Goal: Task Accomplishment & Management: Manage account settings

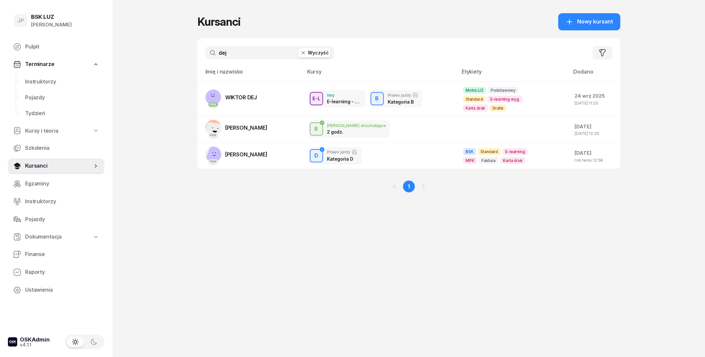
click at [313, 55] on button "Wyczyść" at bounding box center [315, 52] width 32 height 9
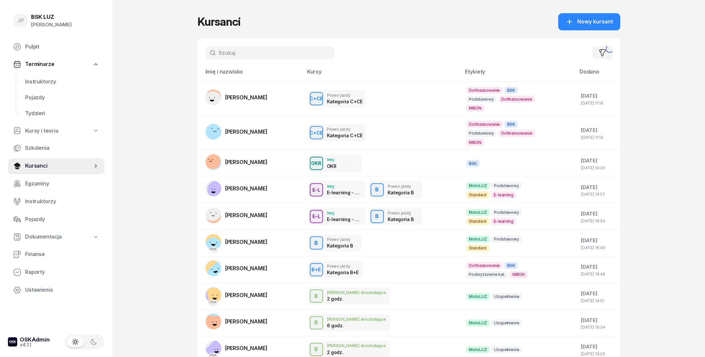
click at [275, 54] on input "text" at bounding box center [269, 52] width 129 height 13
click at [281, 58] on input "text" at bounding box center [269, 52] width 129 height 13
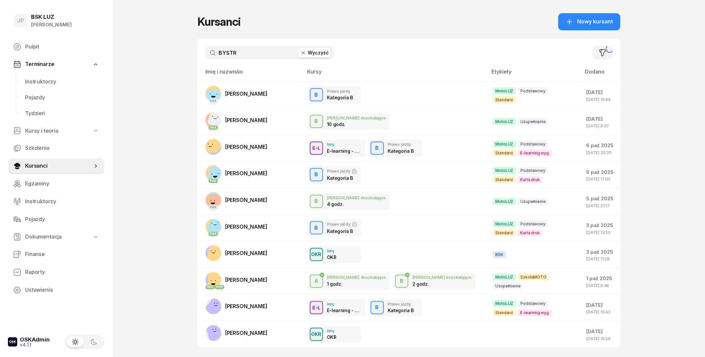
type input "BYSTR"
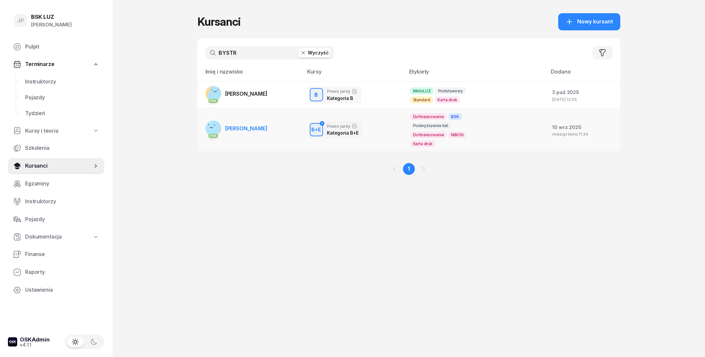
click at [268, 126] on span "KRZYSZTOF BYSTROŃ" at bounding box center [246, 128] width 42 height 7
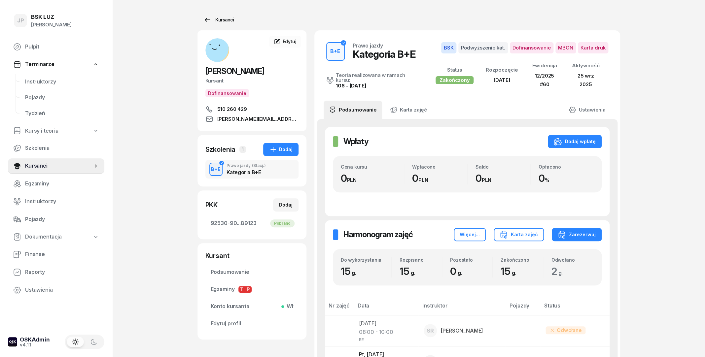
click at [204, 18] on icon at bounding box center [207, 20] width 8 height 8
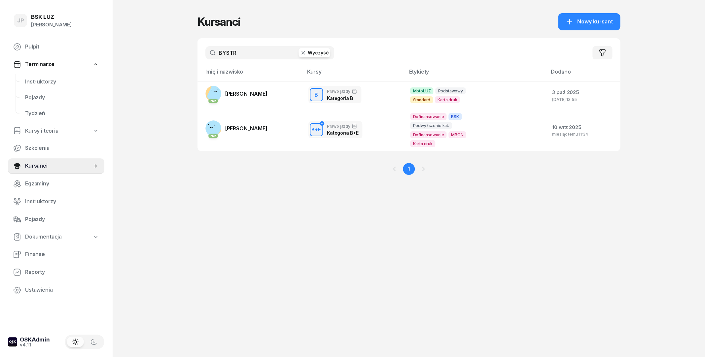
click at [43, 19] on div "BSK LUZ" at bounding box center [51, 17] width 41 height 6
click at [43, 14] on div "JP BSK LUZ Joanna Piątkiewicz" at bounding box center [56, 21] width 96 height 27
click at [596, 18] on span "Nowy kursant" at bounding box center [595, 22] width 36 height 9
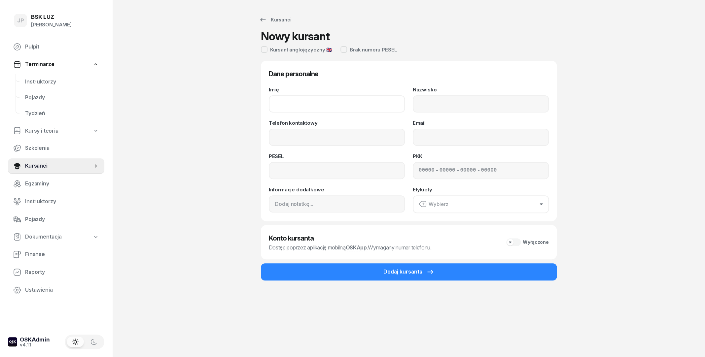
click at [327, 106] on input "Imię" at bounding box center [337, 103] width 136 height 17
type input "g"
type input "GAŁĄZKIEWICZ"
click at [486, 104] on input "Nazwisko" at bounding box center [481, 103] width 136 height 17
drag, startPoint x: 330, startPoint y: 98, endPoint x: 263, endPoint y: 107, distance: 67.9
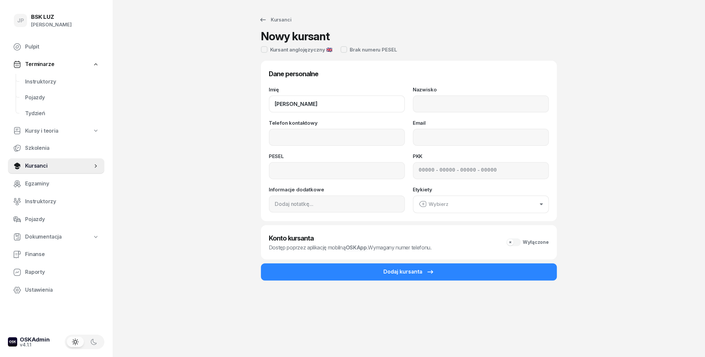
click at [269, 107] on input "GAŁĄZKIEWICZ" at bounding box center [337, 103] width 136 height 17
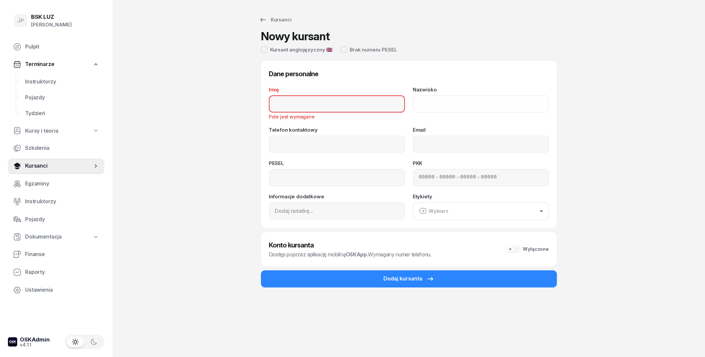
click at [424, 104] on input "Nazwisko" at bounding box center [481, 103] width 136 height 17
paste input "GAŁĄZKIEWICZ"
type input "GAŁĄZKIEWICZ"
click at [340, 101] on input "Imię" at bounding box center [337, 103] width 136 height 17
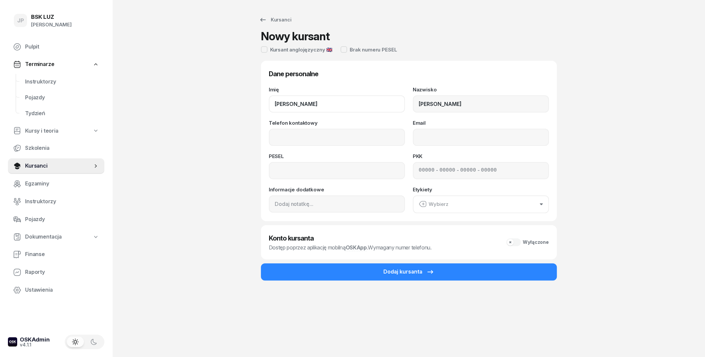
type input "MICHAŁ"
click at [310, 132] on input "Telefon kontaktowy" at bounding box center [337, 137] width 136 height 17
type input "600 962 832"
click at [470, 138] on input "Email" at bounding box center [481, 137] width 136 height 17
type input "michal4756@gmail.com"
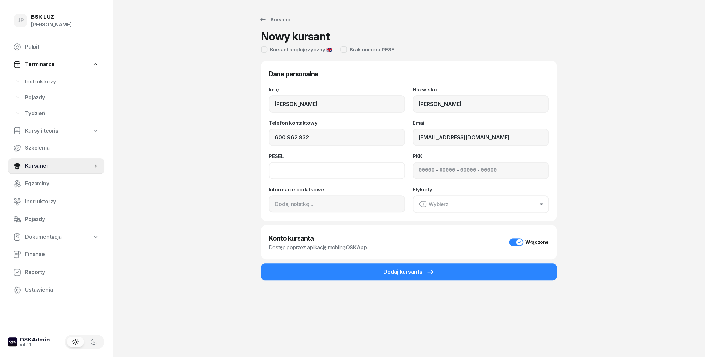
click at [338, 169] on input at bounding box center [337, 170] width 136 height 17
type input "03311303578"
click at [496, 199] on button "Wybierz" at bounding box center [481, 205] width 136 height 18
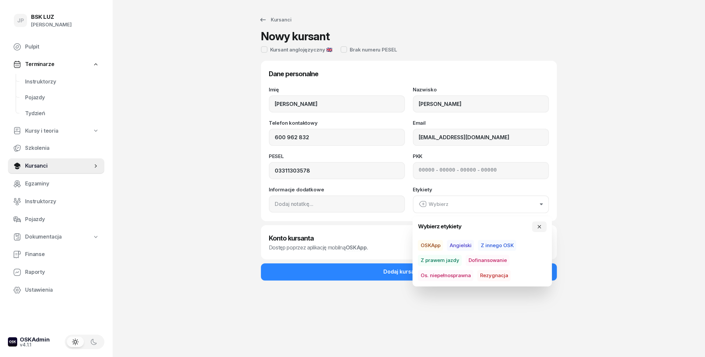
click at [493, 260] on span "Dofinansowanie" at bounding box center [488, 260] width 44 height 11
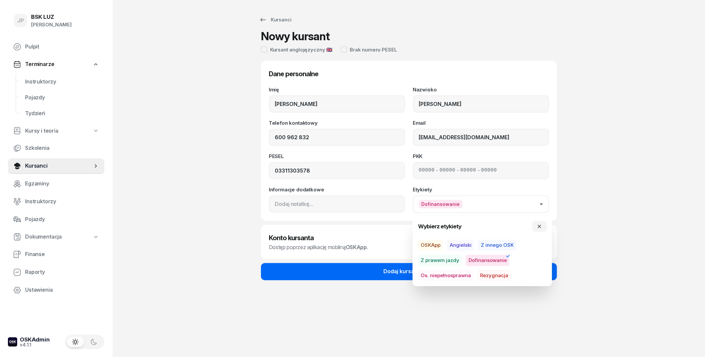
click at [400, 268] on div "Dodaj kursanta" at bounding box center [408, 272] width 51 height 9
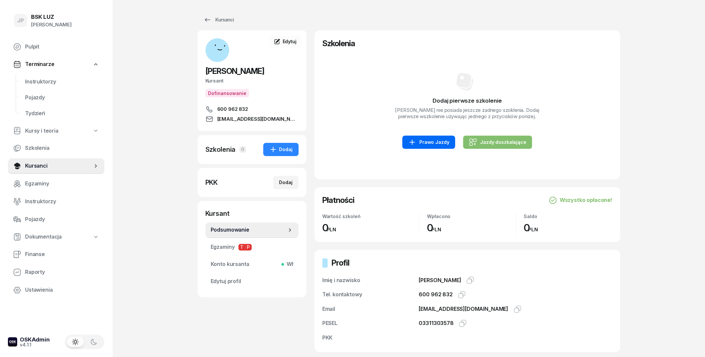
click at [419, 146] on div "Prawo Jazdy" at bounding box center [428, 142] width 41 height 8
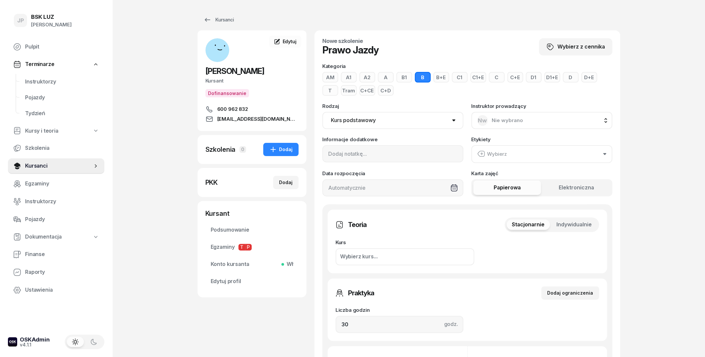
click at [489, 79] on button "C" at bounding box center [497, 77] width 16 height 11
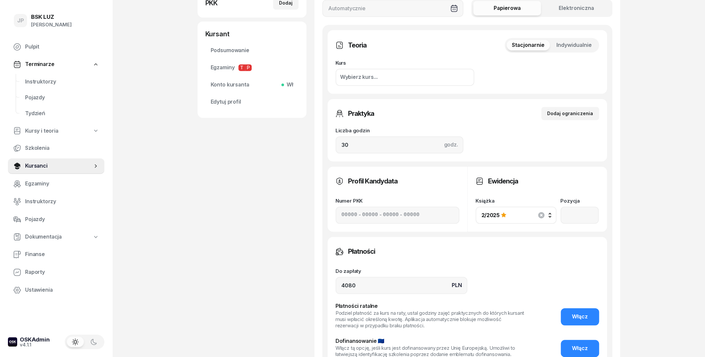
scroll to position [214, 0]
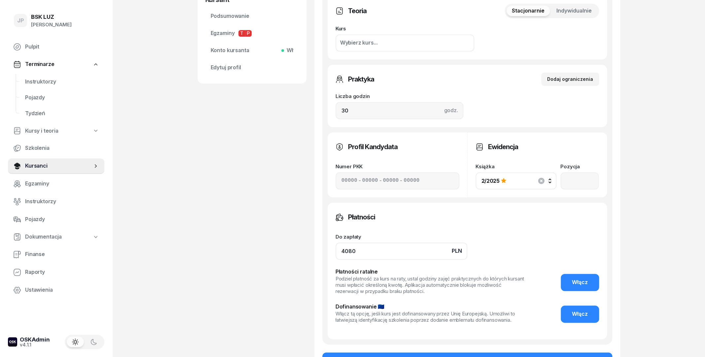
drag, startPoint x: 378, startPoint y: 256, endPoint x: 318, endPoint y: 256, distance: 60.4
click at [336, 256] on input "4080" at bounding box center [402, 251] width 132 height 17
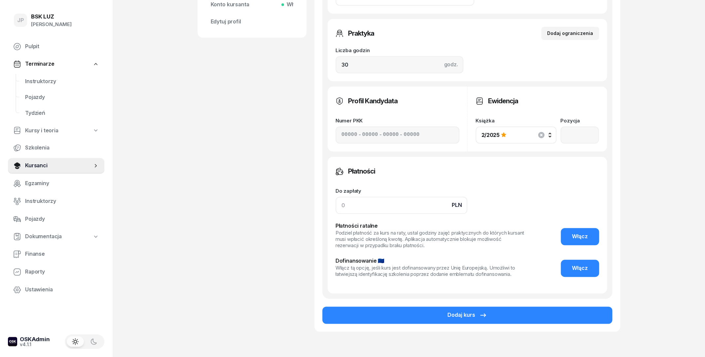
scroll to position [295, 0]
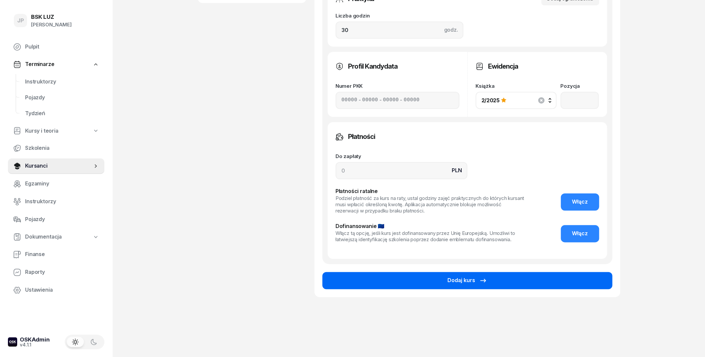
click at [440, 282] on button "Dodaj kurs" at bounding box center [467, 280] width 290 height 17
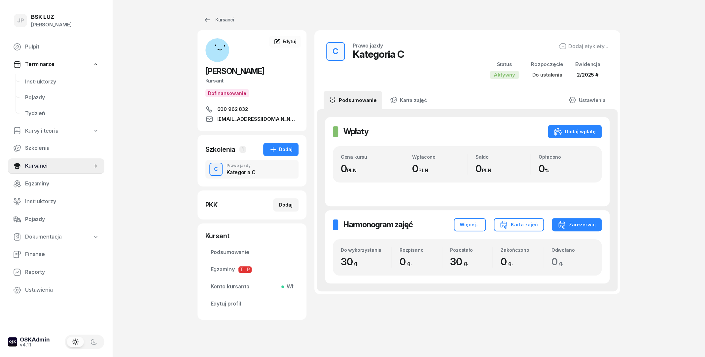
click at [469, 125] on div "Wpłaty Wpłaty Dodaj wpłatę Cena kursu 0 PLN Wpłacono 0 PLN Saldo 0 PLN Opłacono…" at bounding box center [467, 161] width 285 height 89
click at [597, 98] on link "Ustawienia" at bounding box center [586, 100] width 47 height 18
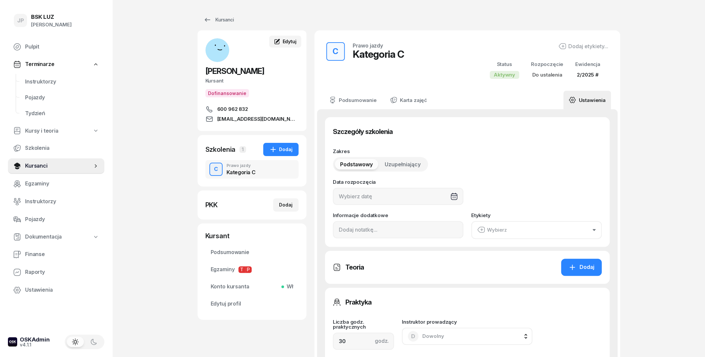
click at [293, 41] on span "Edytuj" at bounding box center [289, 42] width 14 height 6
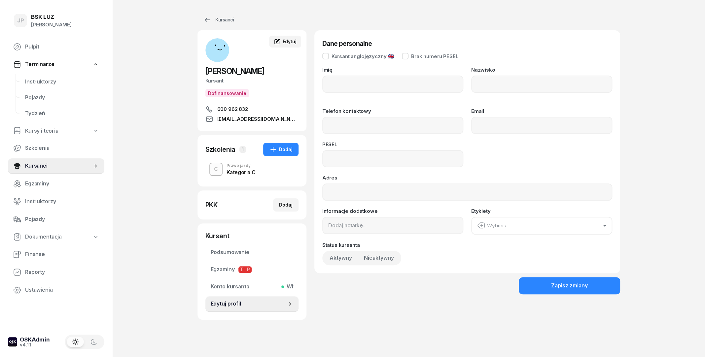
type input "MICHAŁ"
type input "GAŁĄZKIEWICZ"
type input "600962832"
type input "michal4756@gmail.com"
type input "03311303578"
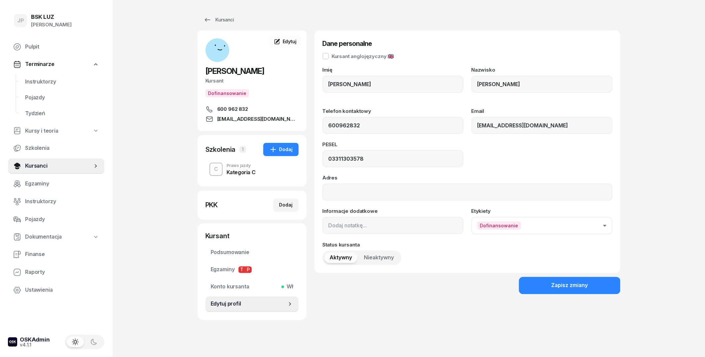
click at [237, 173] on div "Kategoria C" at bounding box center [241, 172] width 29 height 5
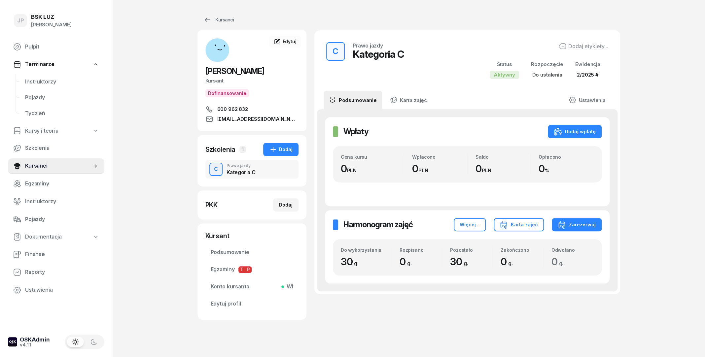
click at [234, 169] on div "Kategoria C" at bounding box center [241, 171] width 29 height 7
click at [215, 20] on div "Kursanci" at bounding box center [218, 20] width 30 height 8
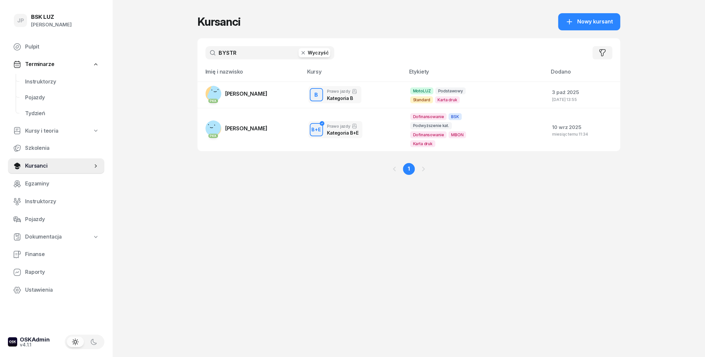
click at [317, 54] on button "Wyczyść" at bounding box center [315, 52] width 32 height 9
click at [277, 52] on input "text" at bounding box center [269, 52] width 129 height 13
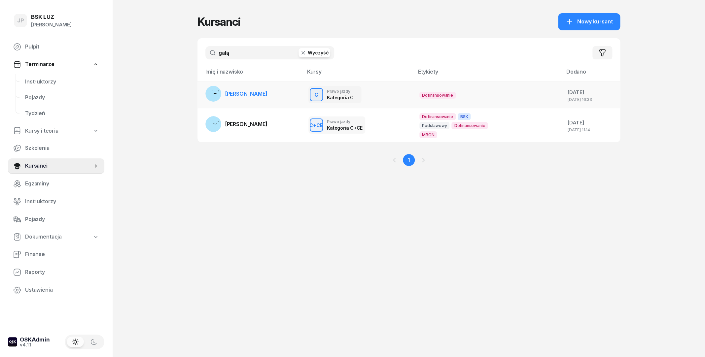
type input "gałą"
click at [405, 89] on div "C Prawo jazdy Kategoria C C Prawo jazdy Kategoria C Ewidencja: 2/2025 # Praktyk…" at bounding box center [358, 94] width 100 height 17
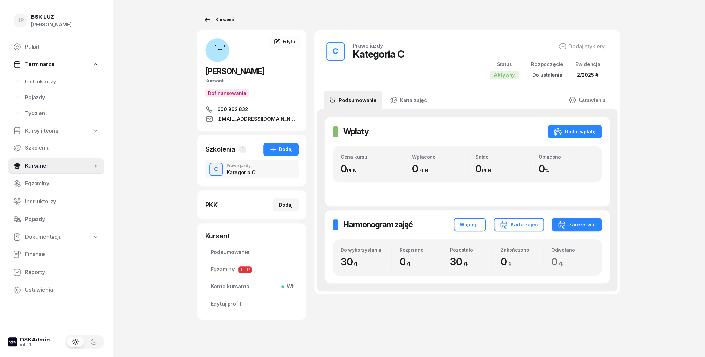
click at [217, 23] on div "Kursanci" at bounding box center [218, 20] width 30 height 8
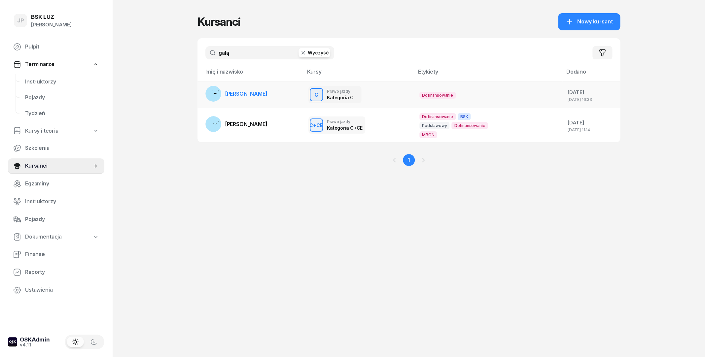
click at [518, 91] on td "Dofinansowanie" at bounding box center [488, 95] width 148 height 27
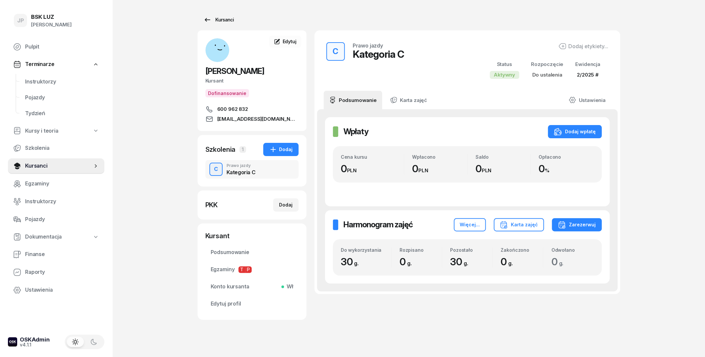
click at [222, 18] on div "Kursanci" at bounding box center [218, 20] width 30 height 8
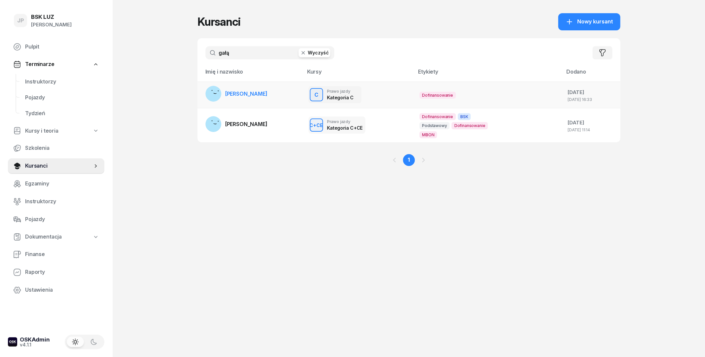
click at [255, 93] on span "[PERSON_NAME]" at bounding box center [246, 93] width 42 height 7
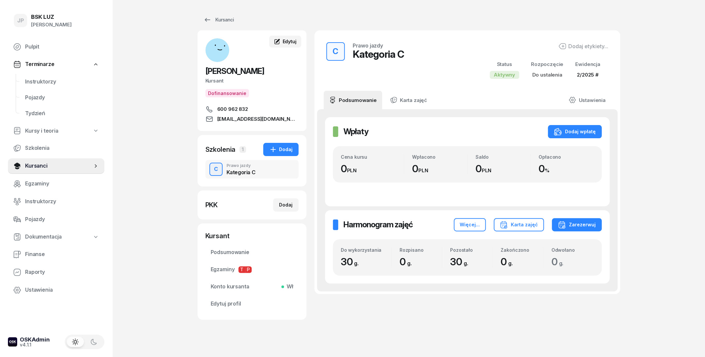
click at [286, 41] on span "Edytuj" at bounding box center [289, 42] width 14 height 6
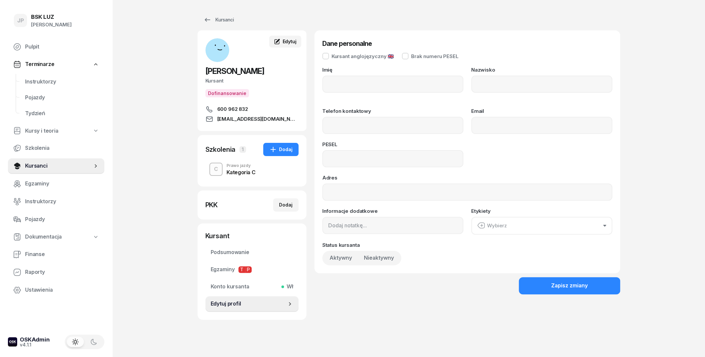
type input "MICHAŁ"
type input "GAŁĄZKIEWICZ"
type input "600 962 832"
type input "michal4756@gmail.com"
type input "03311303578"
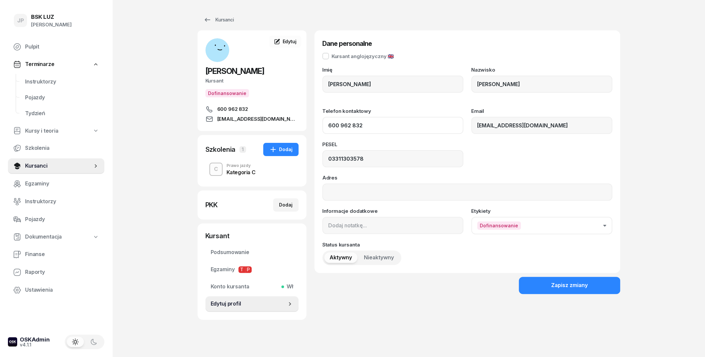
drag, startPoint x: 364, startPoint y: 126, endPoint x: 305, endPoint y: 125, distance: 59.5
click at [305, 125] on div "MICHAŁ GAŁĄZKIEWICZ Kursant Dofinansowanie 600 962 832 michal4756@gmail.com MG …" at bounding box center [409, 175] width 423 height 290
drag, startPoint x: 379, startPoint y: 121, endPoint x: 307, endPoint y: 131, distance: 72.1
click at [322, 131] on input "600 962 832" at bounding box center [392, 125] width 141 height 17
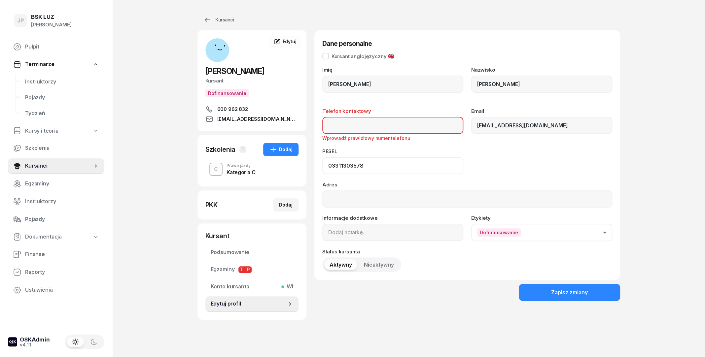
drag, startPoint x: 363, startPoint y: 165, endPoint x: 300, endPoint y: 165, distance: 63.4
click at [322, 165] on input "03311303578" at bounding box center [392, 165] width 141 height 17
drag, startPoint x: 557, startPoint y: 127, endPoint x: 458, endPoint y: 138, distance: 99.6
click at [471, 132] on input "michal4756@gmail.com" at bounding box center [541, 125] width 141 height 17
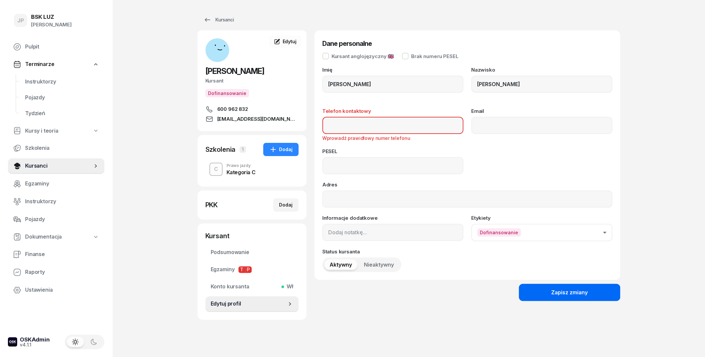
click at [570, 292] on div "Zapisz zmiany" at bounding box center [569, 293] width 37 height 9
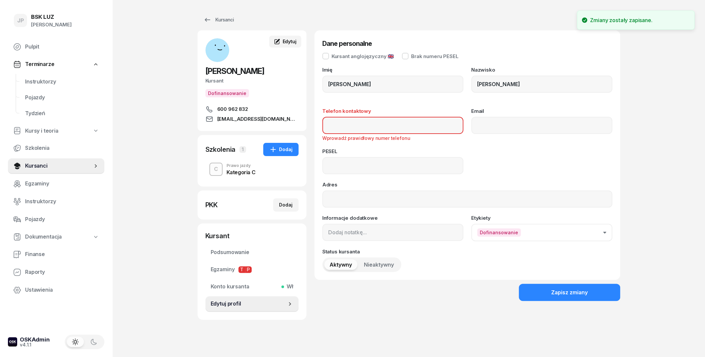
click at [295, 41] on span "Edytuj" at bounding box center [289, 42] width 14 height 6
click at [33, 169] on span "Kursanci" at bounding box center [58, 166] width 67 height 9
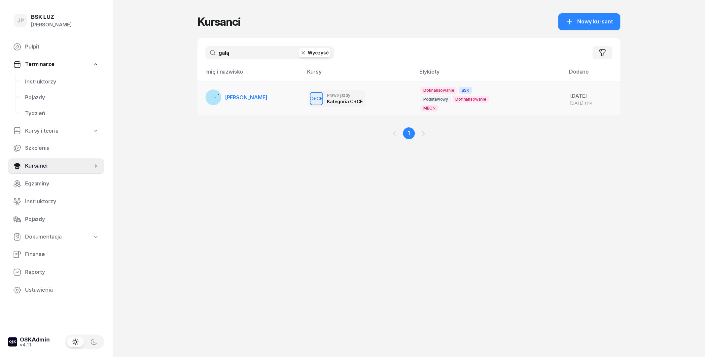
click at [258, 96] on span "[PERSON_NAME]" at bounding box center [246, 97] width 42 height 7
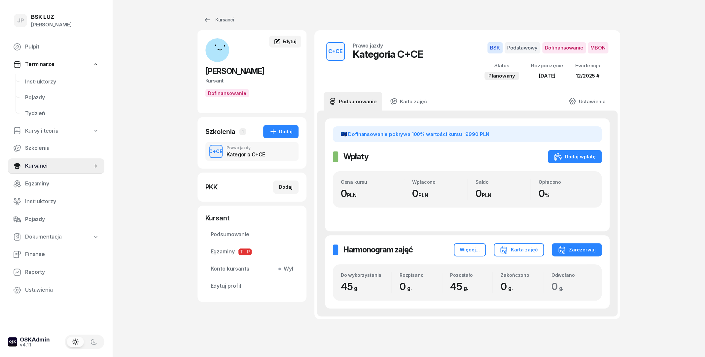
click at [284, 39] on span "Edytuj" at bounding box center [289, 42] width 14 height 6
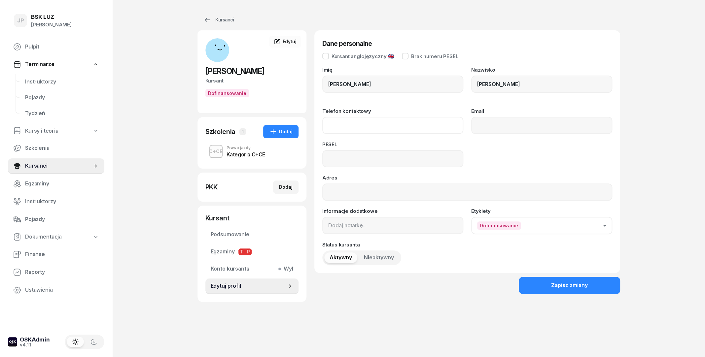
click at [375, 119] on input "Telefon kontaktowy" at bounding box center [392, 125] width 141 height 17
type input "600 962 832"
click at [501, 134] on input "Email" at bounding box center [541, 125] width 141 height 17
type input "michal4756@gmail.com"
click at [411, 157] on input at bounding box center [392, 158] width 141 height 17
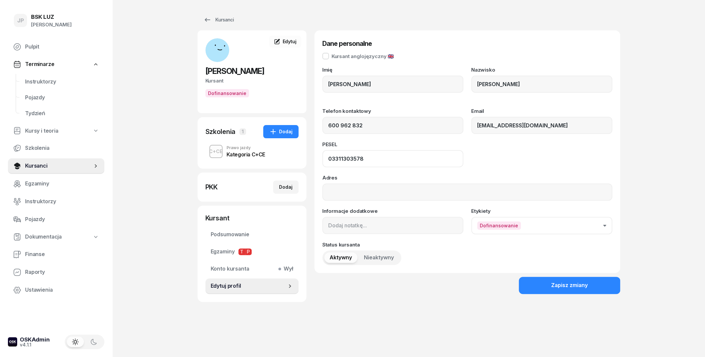
type input "03311303578"
click at [482, 156] on div "PESEL 03311303578" at bounding box center [467, 154] width 290 height 25
click at [552, 288] on button "Zapisz zmiany" at bounding box center [569, 285] width 101 height 17
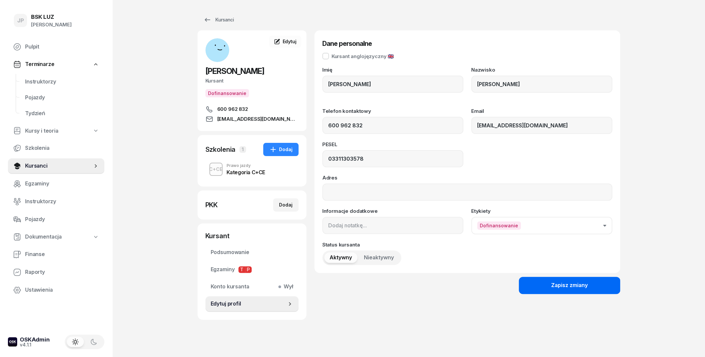
click at [562, 280] on button "Zapisz zmiany" at bounding box center [569, 285] width 101 height 17
click at [555, 283] on div "Zapisz zmiany" at bounding box center [569, 285] width 37 height 9
click at [537, 286] on button "Zapisz zmiany" at bounding box center [569, 285] width 101 height 17
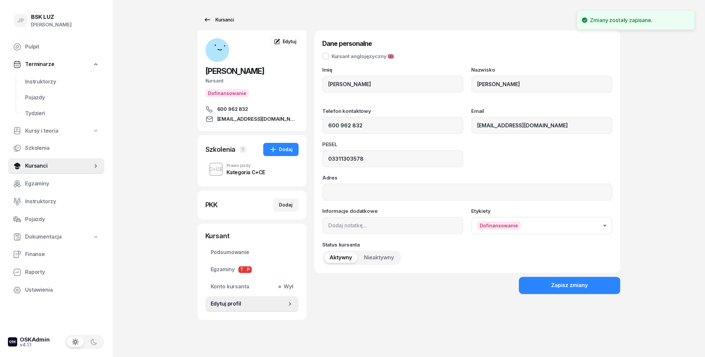
click at [212, 23] on div "Kursanci" at bounding box center [218, 20] width 30 height 8
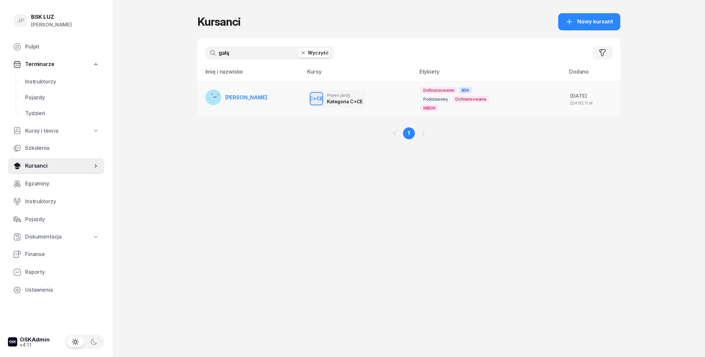
click at [267, 98] on span "[PERSON_NAME]" at bounding box center [246, 97] width 42 height 7
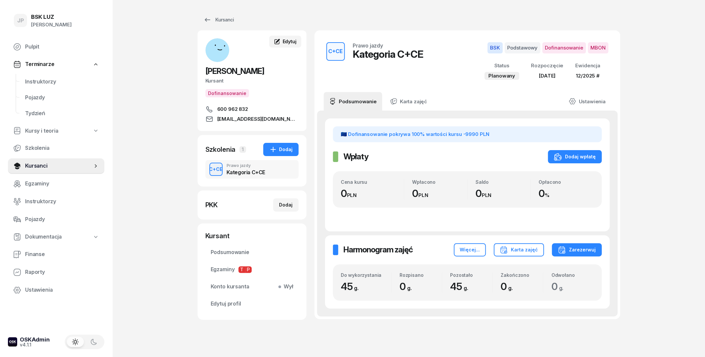
click at [288, 37] on link "Edytuj" at bounding box center [285, 42] width 32 height 12
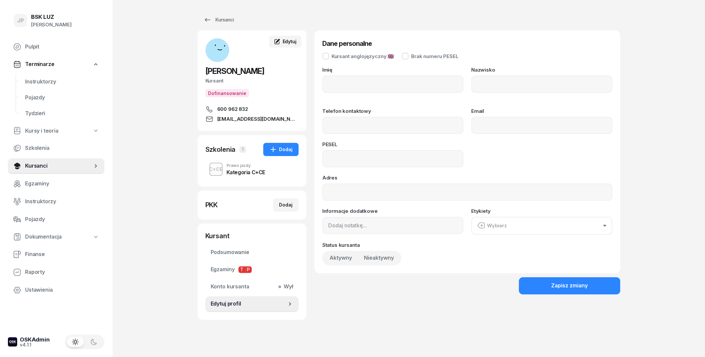
type input "MICHAŁ"
type input "GAŁĄZKIEWICZ"
type input "600 962 832"
type input "michal4756@gmail.com"
type input "03311303578"
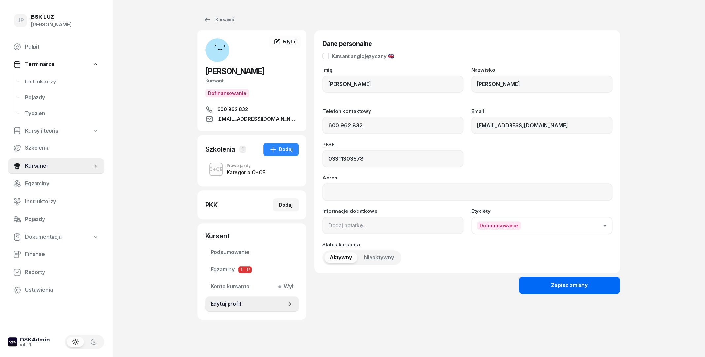
click at [529, 282] on button "Zapisz zmiany" at bounding box center [569, 285] width 101 height 17
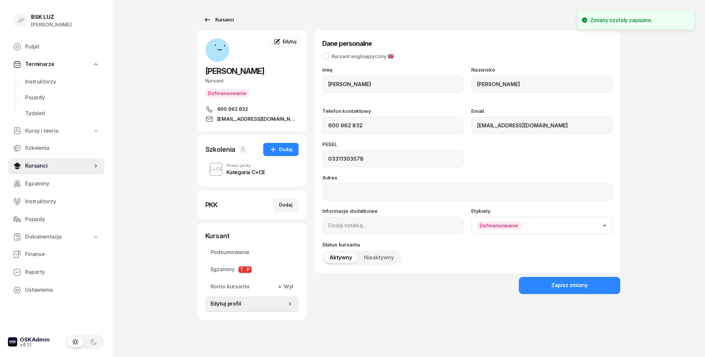
click at [217, 19] on div "Kursanci" at bounding box center [218, 20] width 30 height 8
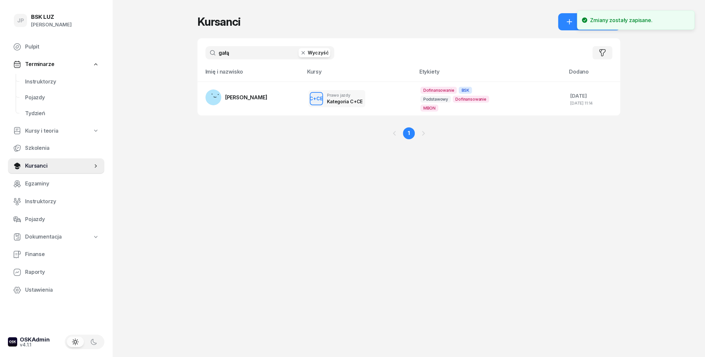
click at [238, 53] on input "gałą" at bounding box center [269, 52] width 129 height 13
type input "g"
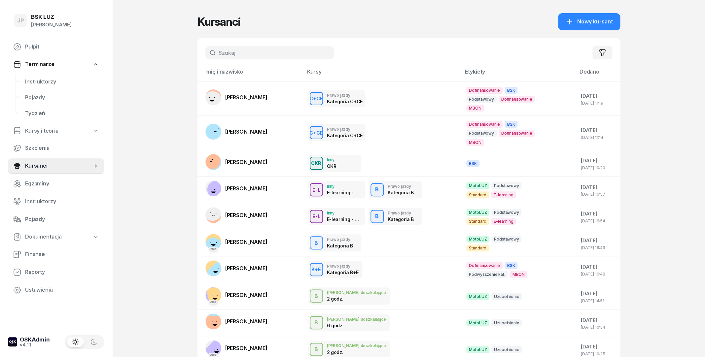
click at [237, 53] on input "text" at bounding box center [269, 52] width 129 height 13
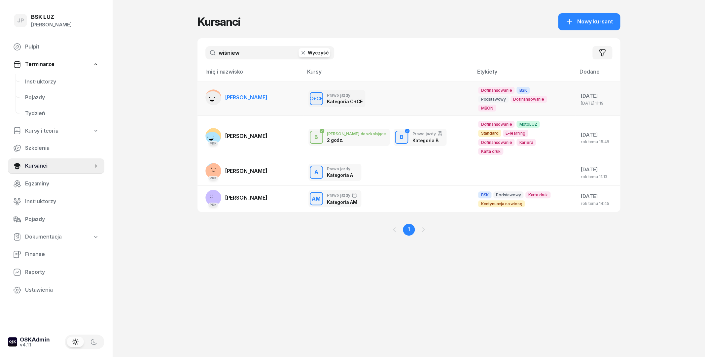
type input "wiśniew"
click at [259, 99] on span "[PERSON_NAME]" at bounding box center [246, 97] width 42 height 7
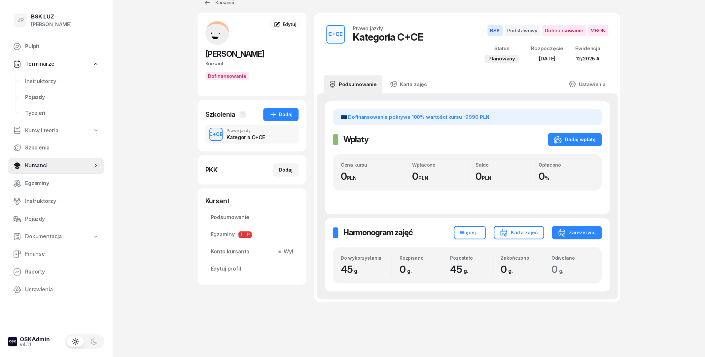
scroll to position [26, 0]
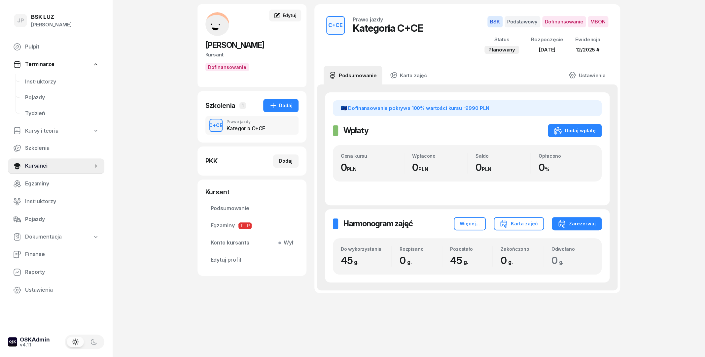
click at [293, 17] on span "Edytuj" at bounding box center [289, 16] width 14 height 6
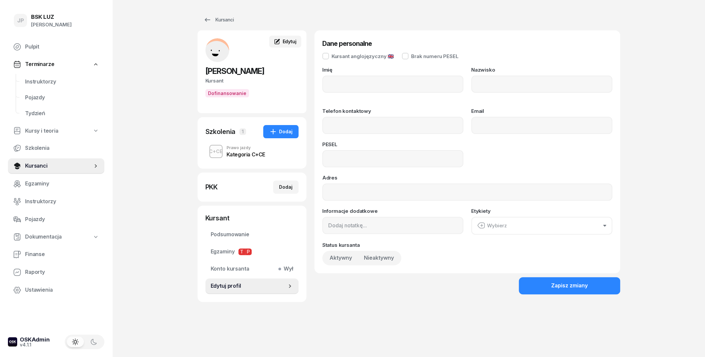
type input "ADAM"
type input "WIŚNIEWSKI"
click at [377, 132] on input "Telefon kontaktowy" at bounding box center [392, 125] width 141 height 17
click at [383, 126] on input "Telefon kontaktowy" at bounding box center [392, 125] width 141 height 17
click at [486, 163] on div "PESEL" at bounding box center [467, 154] width 290 height 25
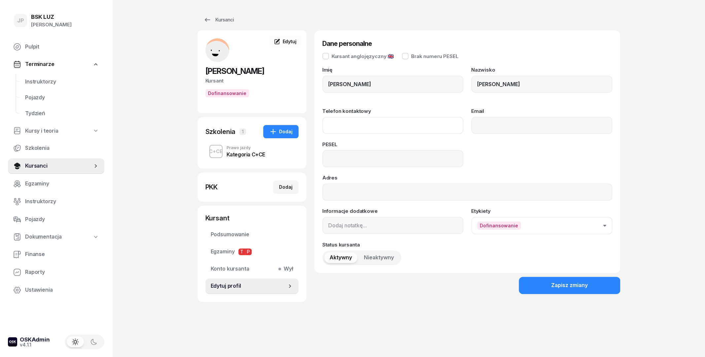
click at [413, 124] on input "Telefon kontaktowy" at bounding box center [392, 125] width 141 height 17
click at [652, 309] on div "JP BSK LUZ Joanna Piątkiewicz Pulpit Terminarze Instruktorzy Pojazdy Tydzień Ku…" at bounding box center [352, 178] width 705 height 357
click at [420, 132] on input "Telefon kontaktowy" at bounding box center [392, 125] width 141 height 17
click at [374, 122] on input "Telefon kontaktowy" at bounding box center [392, 125] width 141 height 17
type input "880 639 285"
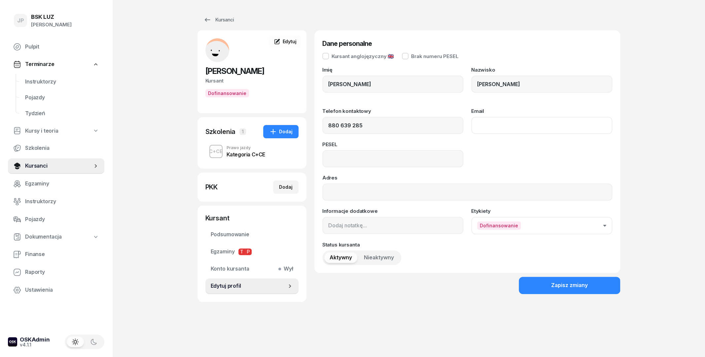
click at [577, 128] on input "Email" at bounding box center [541, 125] width 141 height 17
type input "wisniewskiadam@wp.pl"
click at [439, 161] on input at bounding box center [392, 158] width 141 height 17
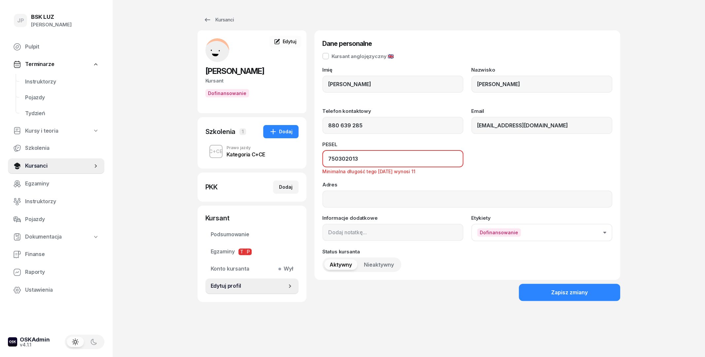
click at [391, 162] on input "750302013" at bounding box center [392, 158] width 141 height 17
type input "7"
click at [369, 162] on input "7" at bounding box center [392, 158] width 141 height 17
click at [377, 158] on input "7" at bounding box center [392, 158] width 141 height 17
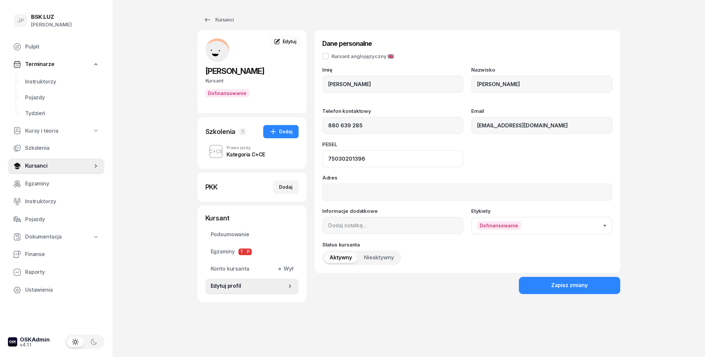
type input "75030201396"
click at [490, 163] on div "PESEL 75030201396" at bounding box center [467, 154] width 290 height 25
click at [512, 158] on div "PESEL 75030201396" at bounding box center [467, 154] width 290 height 25
click at [561, 287] on div "Zapisz zmiany" at bounding box center [569, 285] width 37 height 9
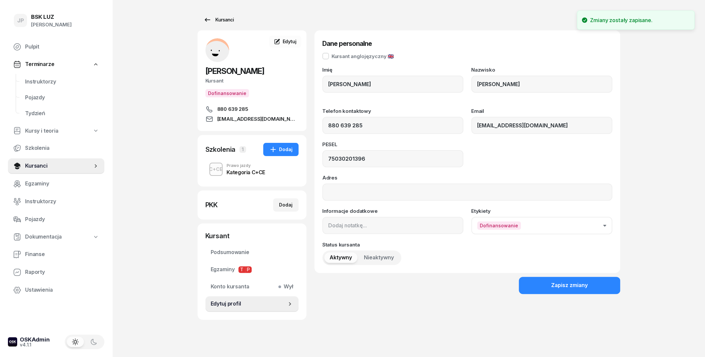
click at [217, 19] on div "Kursanci" at bounding box center [218, 20] width 30 height 8
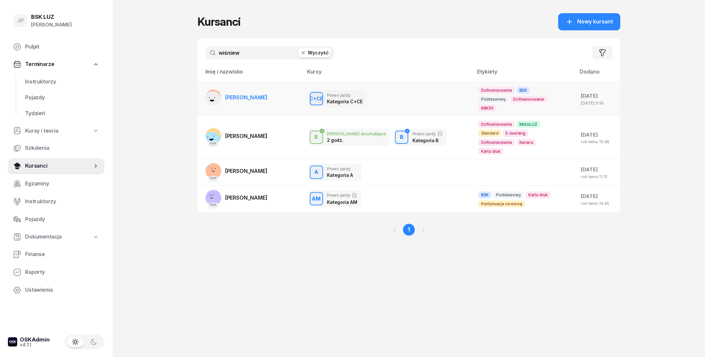
click at [286, 95] on td "[PERSON_NAME]" at bounding box center [251, 99] width 106 height 34
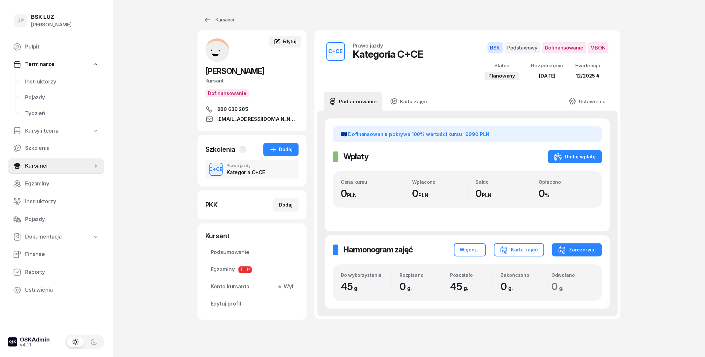
click at [286, 42] on span "Edytuj" at bounding box center [289, 42] width 14 height 6
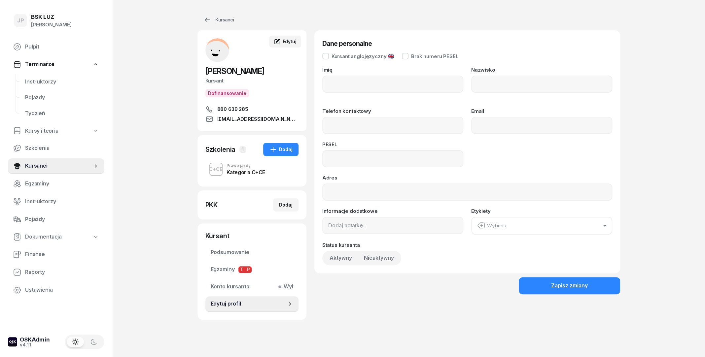
type input "ADAM"
type input "WIŚNIEWSKI"
type input "880639285"
type input "wisniewskiadam@wp.pl"
type input "75030201396"
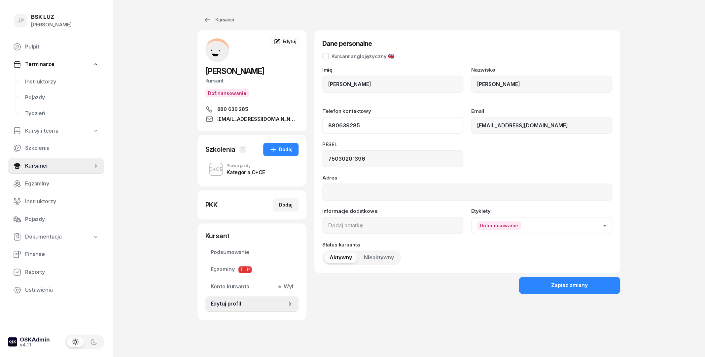
drag, startPoint x: 389, startPoint y: 128, endPoint x: 318, endPoint y: 124, distance: 71.5
click at [318, 124] on div "Dane personalne Kursant anglojęzyczny 🇬🇧 Imię ADAM Nazwisko WIŚNIEWSKI Telefon …" at bounding box center [467, 151] width 306 height 243
drag, startPoint x: 335, startPoint y: 126, endPoint x: 315, endPoint y: 126, distance: 19.5
click at [322, 126] on input "880639285" at bounding box center [392, 125] width 141 height 17
click at [286, 44] on span "Edytuj" at bounding box center [289, 42] width 14 height 6
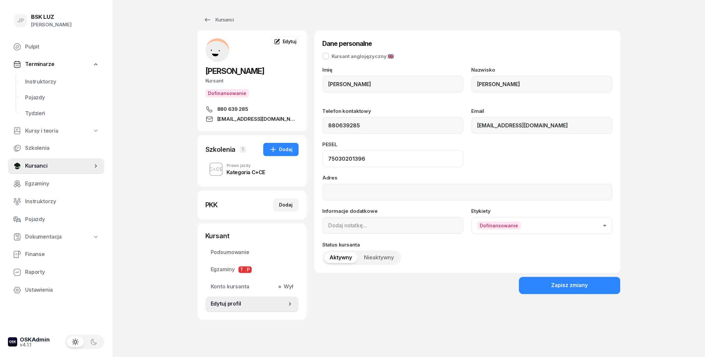
drag, startPoint x: 365, startPoint y: 155, endPoint x: 319, endPoint y: 160, distance: 46.4
click at [322, 160] on input "75030201396" at bounding box center [392, 158] width 141 height 17
click at [525, 130] on input "wisniewskiadam@wp.pl" at bounding box center [541, 125] width 141 height 17
click at [547, 128] on input "wisniewskiadam@wp.pl" at bounding box center [541, 125] width 141 height 17
drag, startPoint x: 547, startPoint y: 128, endPoint x: 469, endPoint y: 128, distance: 77.6
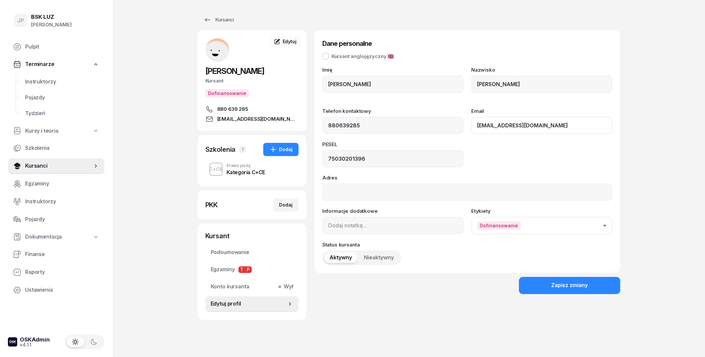
click at [471, 128] on input "wisniewskiadam@wp.pl" at bounding box center [541, 125] width 141 height 17
click at [565, 288] on div "Zapisz zmiany" at bounding box center [569, 285] width 37 height 9
click at [228, 19] on div "Kursanci" at bounding box center [218, 20] width 30 height 8
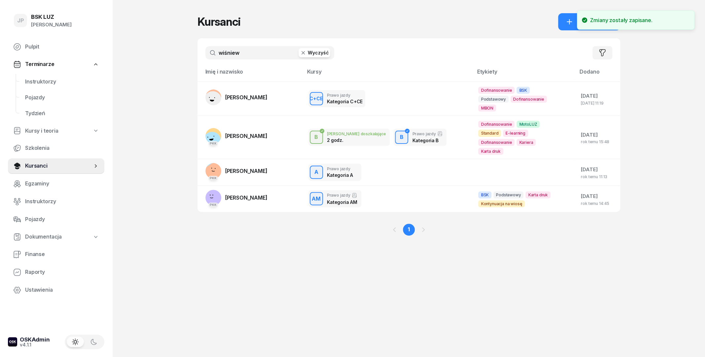
click at [306, 53] on icon "button" at bounding box center [303, 53] width 7 height 7
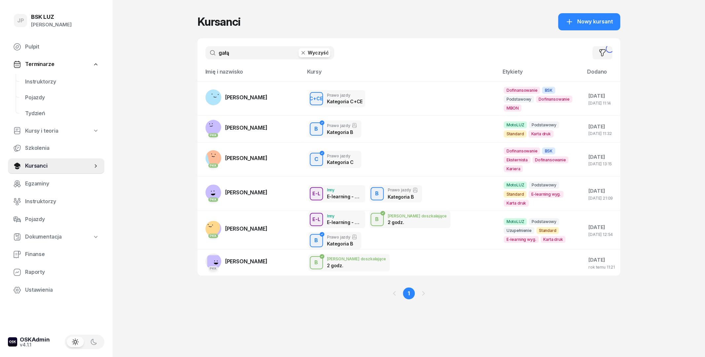
type input "gałą"
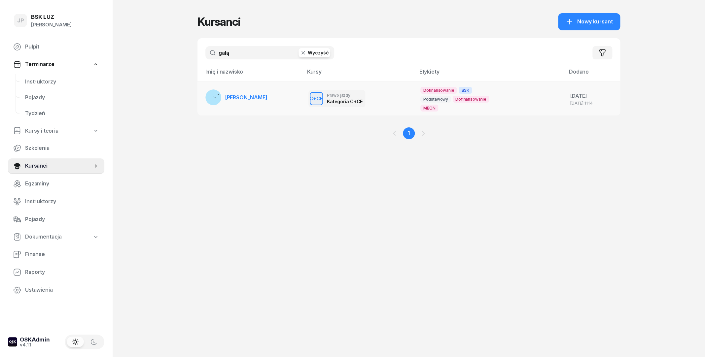
click at [288, 96] on td "[PERSON_NAME]" at bounding box center [251, 99] width 106 height 34
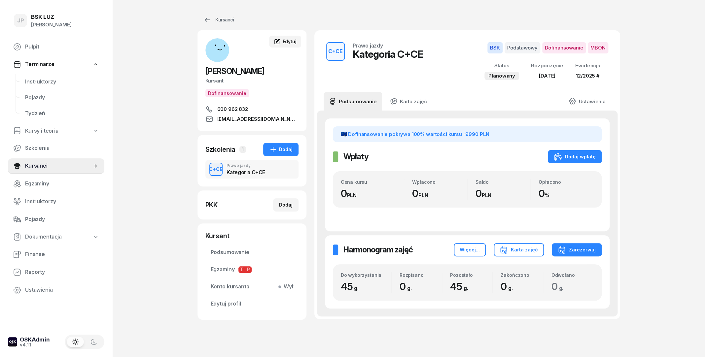
click at [293, 42] on span "Edytuj" at bounding box center [289, 42] width 14 height 6
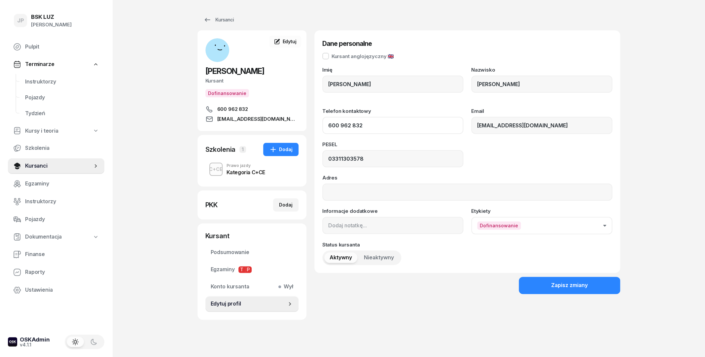
drag, startPoint x: 393, startPoint y: 127, endPoint x: 315, endPoint y: 126, distance: 78.0
click at [315, 126] on div "Dane personalne Kursant anglojęzyczny 🇬🇧 Imię MICHAŁ Nazwisko GAŁĄZKIEWICZ Tele…" at bounding box center [467, 151] width 306 height 243
drag, startPoint x: 370, startPoint y: 126, endPoint x: 324, endPoint y: 126, distance: 46.6
click at [322, 126] on input "600 962 832" at bounding box center [392, 125] width 141 height 17
click at [516, 165] on div "PESEL 03311303578" at bounding box center [467, 154] width 290 height 25
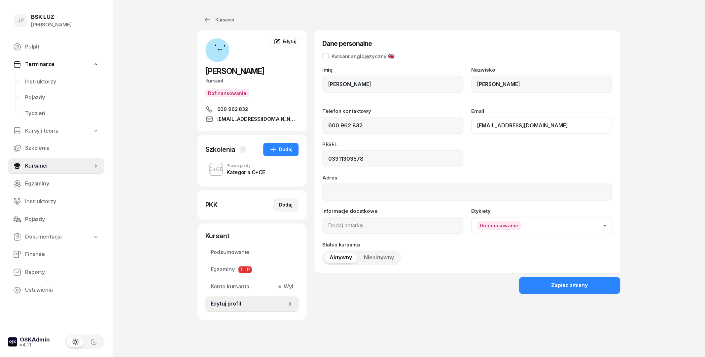
drag, startPoint x: 546, startPoint y: 128, endPoint x: 460, endPoint y: 129, distance: 85.5
click at [471, 129] on input "michal4756@gmail.com" at bounding box center [541, 125] width 141 height 17
drag, startPoint x: 370, startPoint y: 156, endPoint x: 311, endPoint y: 157, distance: 59.1
click at [322, 157] on input "03311303578" at bounding box center [392, 158] width 141 height 17
click at [572, 284] on div "Zapisz zmiany" at bounding box center [569, 285] width 37 height 9
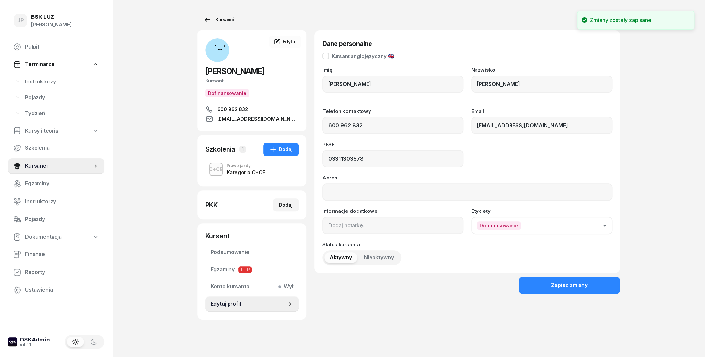
click at [205, 23] on icon at bounding box center [207, 20] width 8 height 8
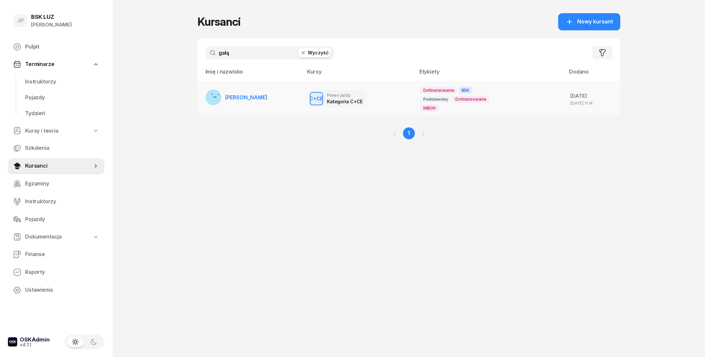
click at [264, 108] on td "[PERSON_NAME]" at bounding box center [251, 99] width 106 height 34
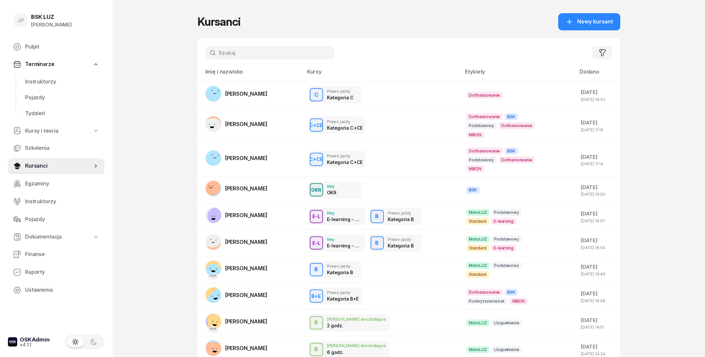
click at [264, 53] on input "text" at bounding box center [269, 52] width 129 height 13
type input "suder"
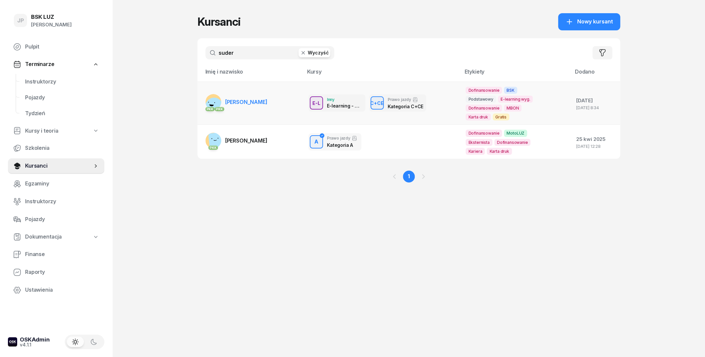
click at [268, 106] on link "[DEMOGRAPHIC_DATA] PKK [PERSON_NAME]" at bounding box center [236, 102] width 62 height 16
